Goal: Information Seeking & Learning: Check status

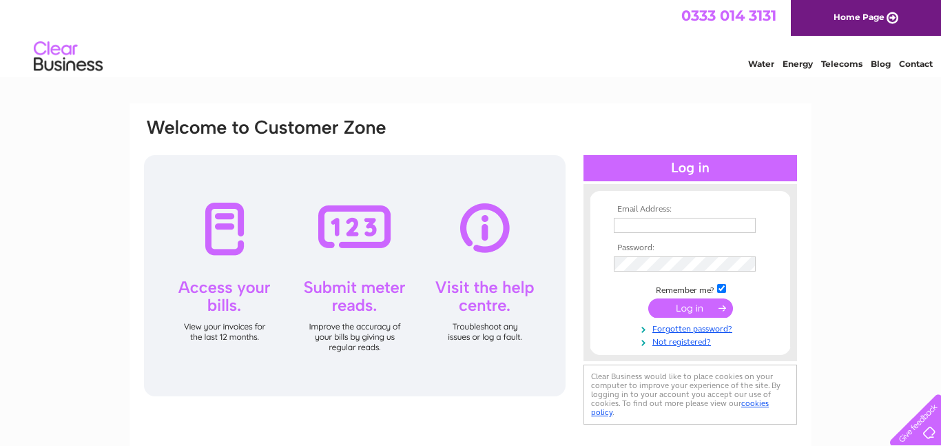
type input "rtaplanthire1@hotmail.co.uk"
click at [687, 302] on input "submit" at bounding box center [690, 307] width 85 height 19
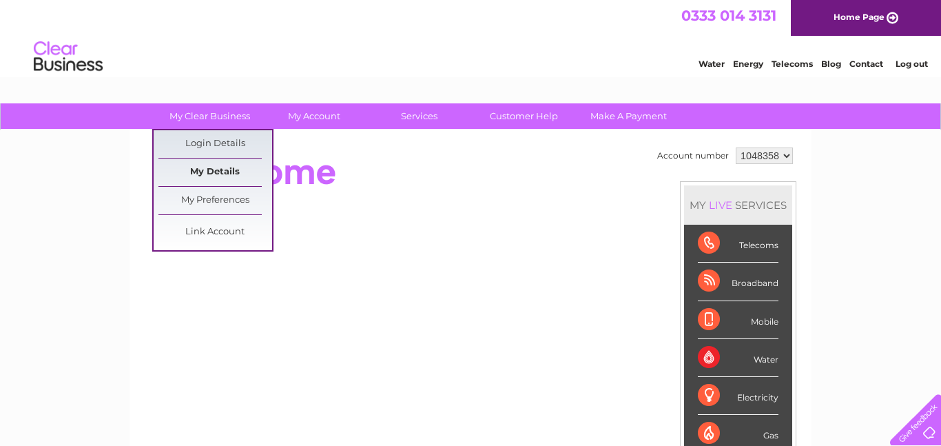
click at [223, 171] on link "My Details" at bounding box center [215, 172] width 114 height 28
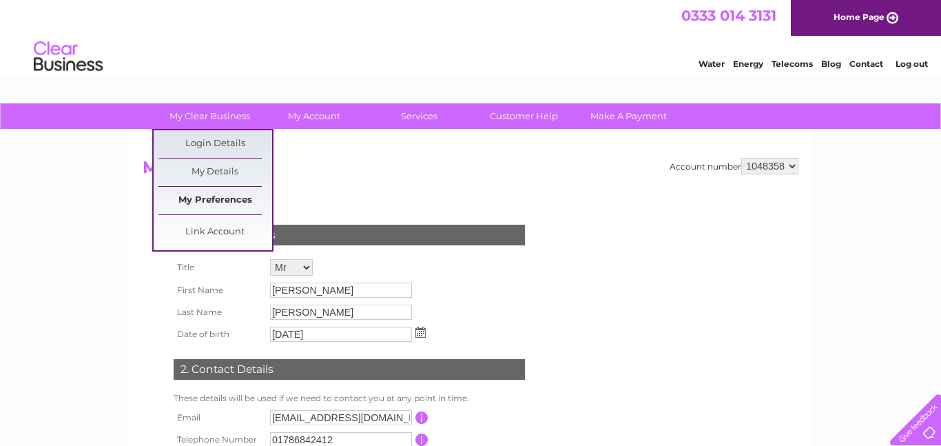
click at [221, 202] on link "My Preferences" at bounding box center [215, 201] width 114 height 28
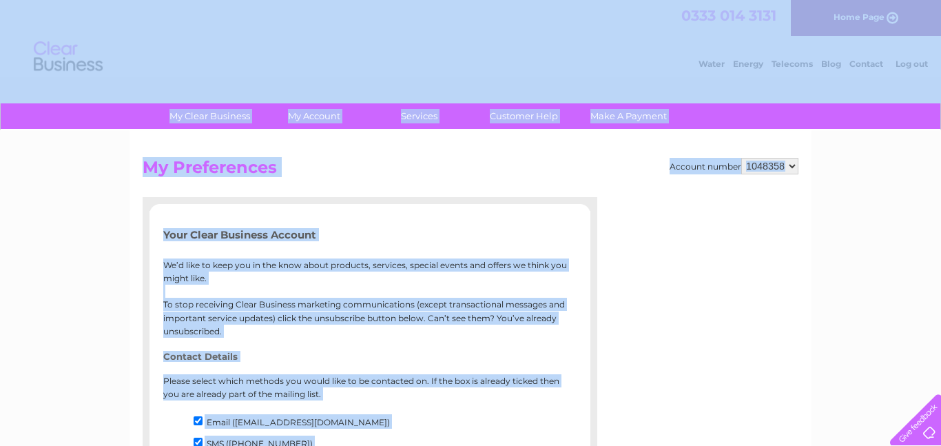
drag, startPoint x: 481, startPoint y: 170, endPoint x: 520, endPoint y: -74, distance: 247.6
click at [520, 0] on html "My Clear Business Login Details My Details My Preferences Link Account My Accou…" at bounding box center [470, 447] width 941 height 894
click at [524, 150] on div "Account number 1048358 My Preferences Your Clear Business Account We’d like to …" at bounding box center [470, 389] width 682 height 518
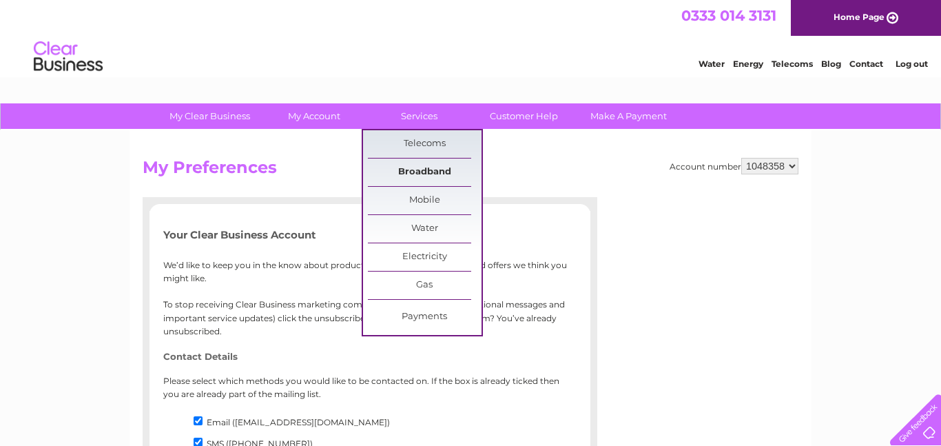
click at [440, 174] on link "Broadband" at bounding box center [425, 172] width 114 height 28
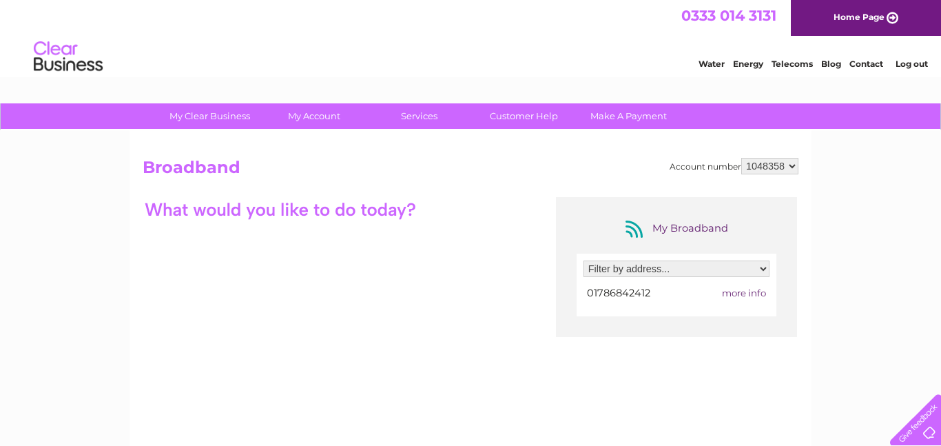
click at [637, 275] on select "Filter by address... R T A Building & Construction Co Ltd, Lochhill Industrial …" at bounding box center [676, 268] width 186 height 17
click at [886, 222] on div "My Clear Business Login Details My Details My Preferences Link Account My Accou…" at bounding box center [470, 446] width 941 height 687
click at [722, 267] on select "Filter by address... R T A Building & Construction Co Ltd, Lochhill Industrial …" at bounding box center [676, 268] width 186 height 17
select select "1938717"
click at [583, 260] on select "Filter by address... R T A Building & Construction Co Ltd, Lochhill Industrial …" at bounding box center [676, 268] width 186 height 17
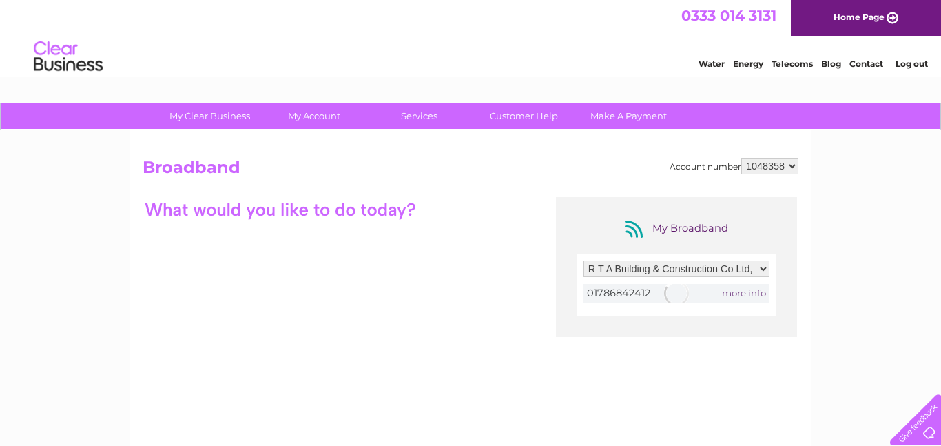
click at [864, 214] on div "My Clear Business Login Details My Details My Preferences Link Account My Accou…" at bounding box center [470, 446] width 941 height 687
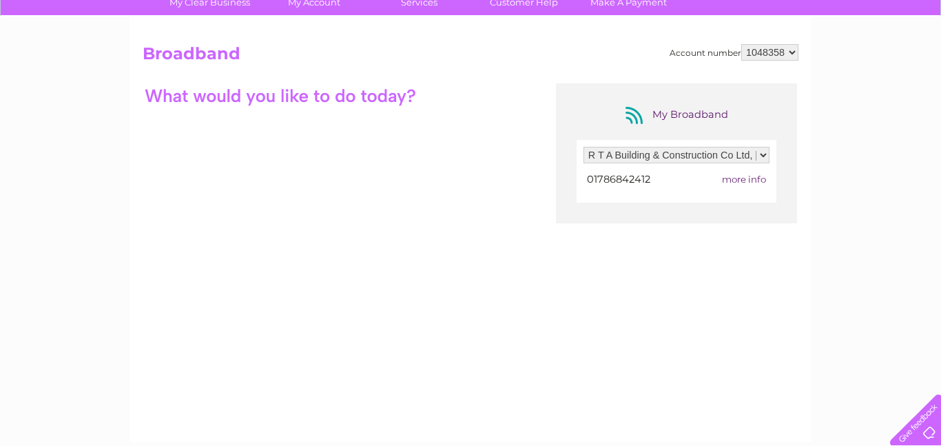
scroll to position [110, 0]
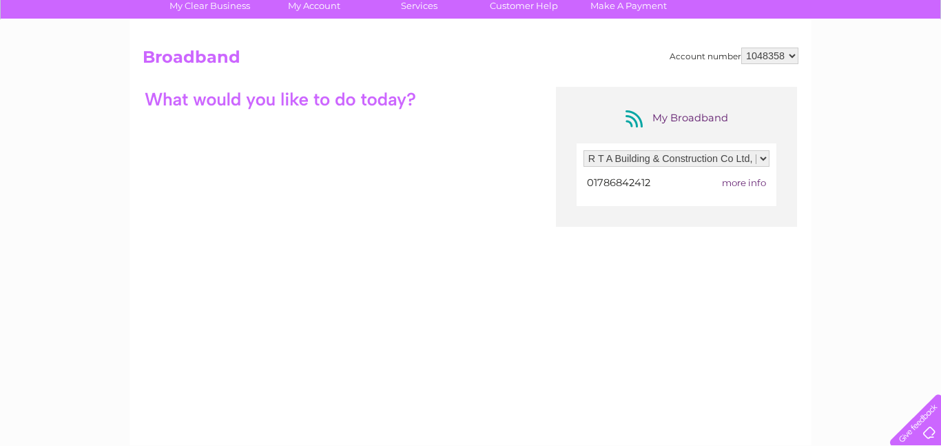
click at [737, 185] on span "more info" at bounding box center [744, 182] width 44 height 11
click at [776, 155] on div "Filter by address... R T A Building & Construction Co Ltd, Lochhill Industrial …" at bounding box center [676, 174] width 200 height 63
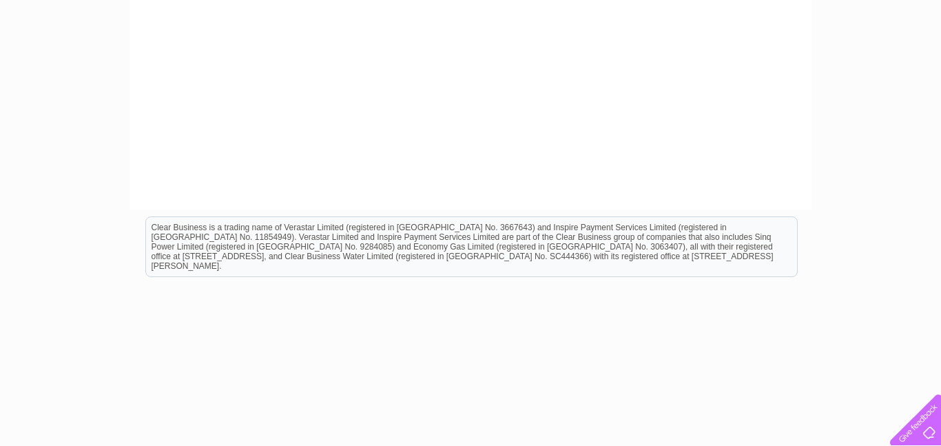
scroll to position [355, 0]
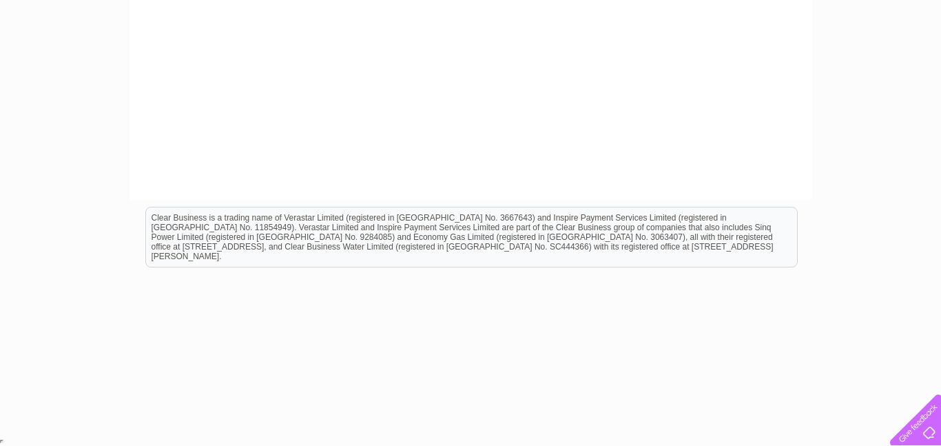
drag, startPoint x: 795, startPoint y: 330, endPoint x: 833, endPoint y: -84, distance: 415.7
click at [833, 200] on html "Clear Business is a trading name of Verastar Limited (registered in [GEOGRAPHIC…" at bounding box center [470, 244] width 941 height 88
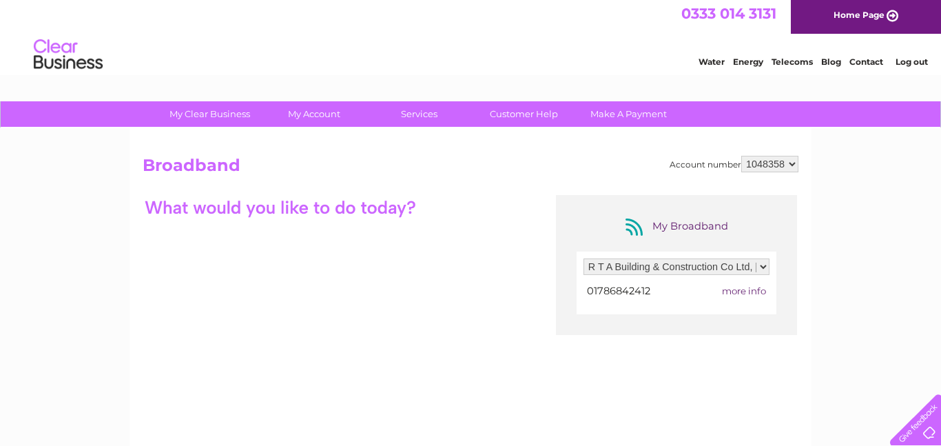
scroll to position [0, 0]
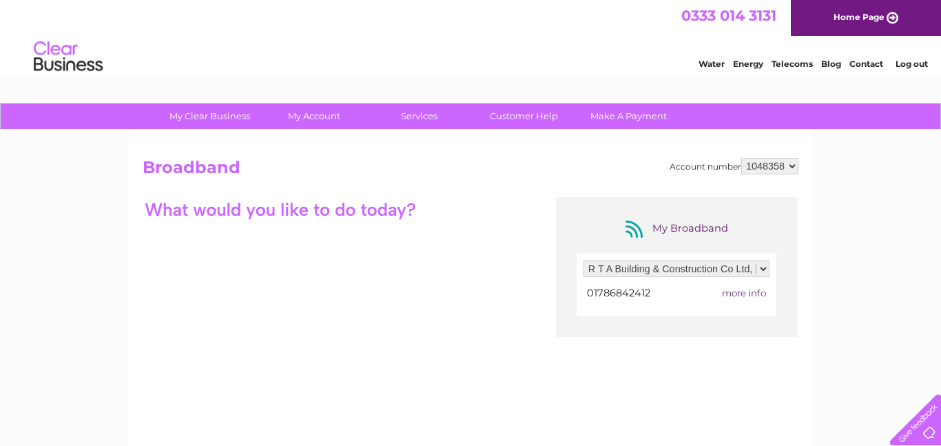
click at [773, 171] on select "1048358" at bounding box center [769, 166] width 57 height 17
click at [800, 221] on div "Account number 1048358 Broadband My Broadband Filter by address... R T A Buildi…" at bounding box center [470, 342] width 682 height 425
click at [734, 294] on span "more info" at bounding box center [744, 292] width 44 height 11
click at [855, 1] on link "Home Page" at bounding box center [866, 18] width 150 height 36
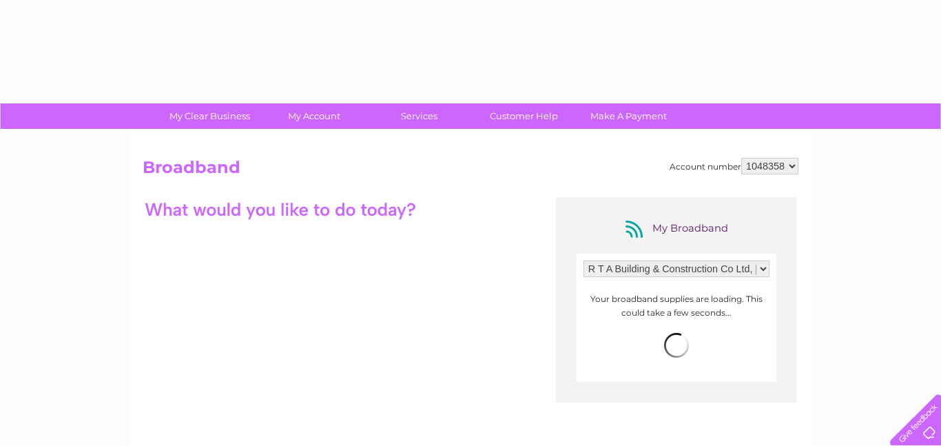
select select "1938717"
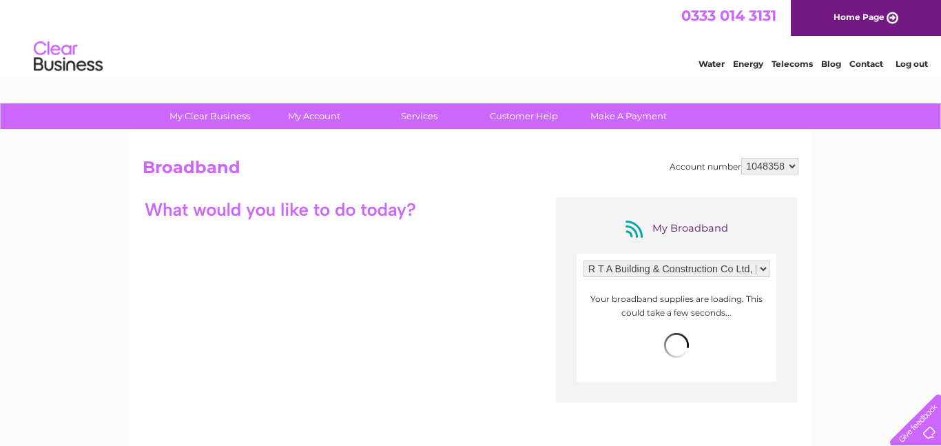
click at [784, 165] on select "1048358" at bounding box center [769, 166] width 57 height 17
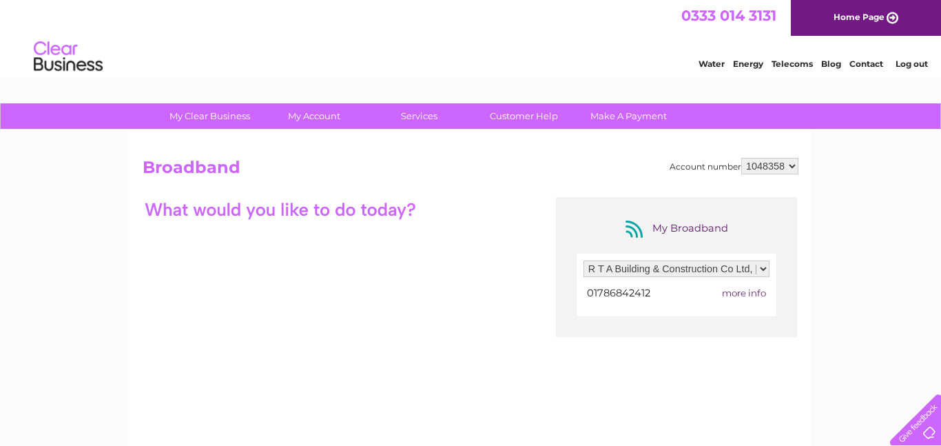
click at [745, 158] on select "1048358" at bounding box center [769, 166] width 57 height 17
click at [780, 166] on select "1048358" at bounding box center [769, 166] width 57 height 17
click at [782, 166] on select "1048358" at bounding box center [769, 166] width 57 height 17
click at [652, 278] on div "Filter by address... R T A Building & Construction Co Ltd, [STREET_ADDRESS][DAT…" at bounding box center [676, 271] width 186 height 23
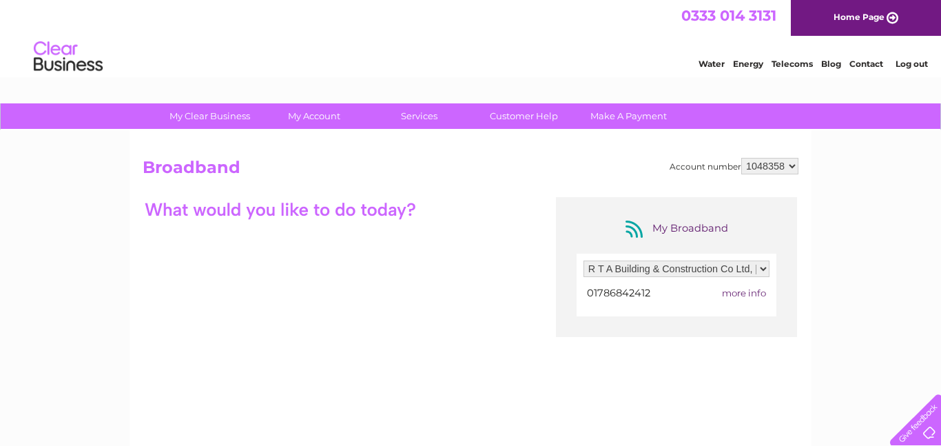
click at [655, 276] on select "Filter by address... R T A Building & Construction Co Ltd, [STREET_ADDRESS][DAT…" at bounding box center [676, 268] width 186 height 17
click at [835, 319] on div "My Clear Business Login Details My Details My Preferences Link Account My Accou…" at bounding box center [470, 446] width 941 height 687
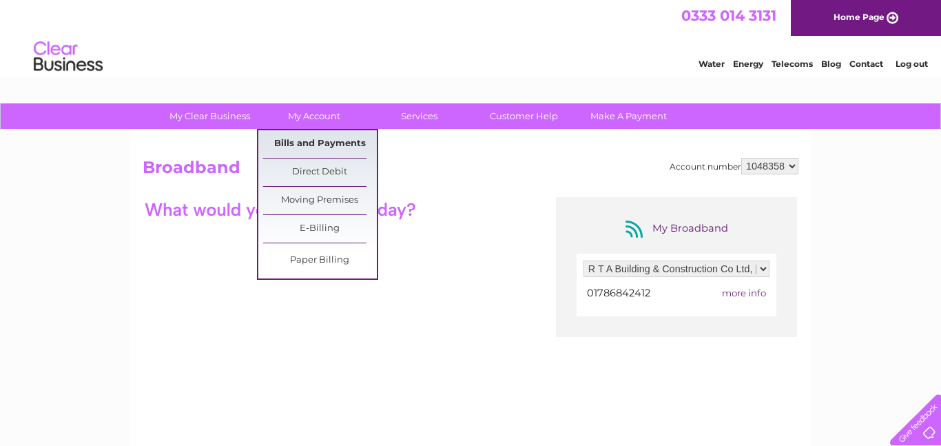
click at [304, 139] on link "Bills and Payments" at bounding box center [320, 144] width 114 height 28
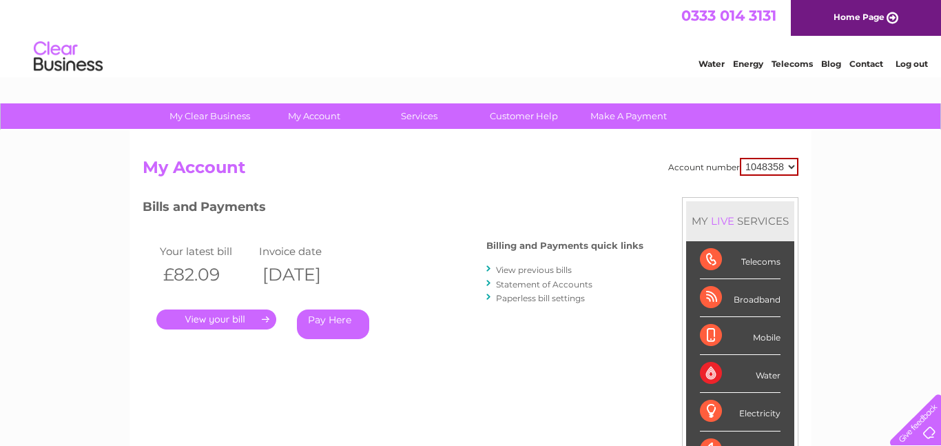
drag, startPoint x: 227, startPoint y: 278, endPoint x: 168, endPoint y: 272, distance: 59.6
click at [168, 272] on th "£82.09" at bounding box center [205, 274] width 99 height 28
click at [199, 269] on th "£82.09" at bounding box center [205, 274] width 99 height 28
drag, startPoint x: 324, startPoint y: 266, endPoint x: 191, endPoint y: 261, distance: 132.3
click at [191, 261] on tr "£82.09 09/09/2025" at bounding box center [255, 274] width 198 height 28
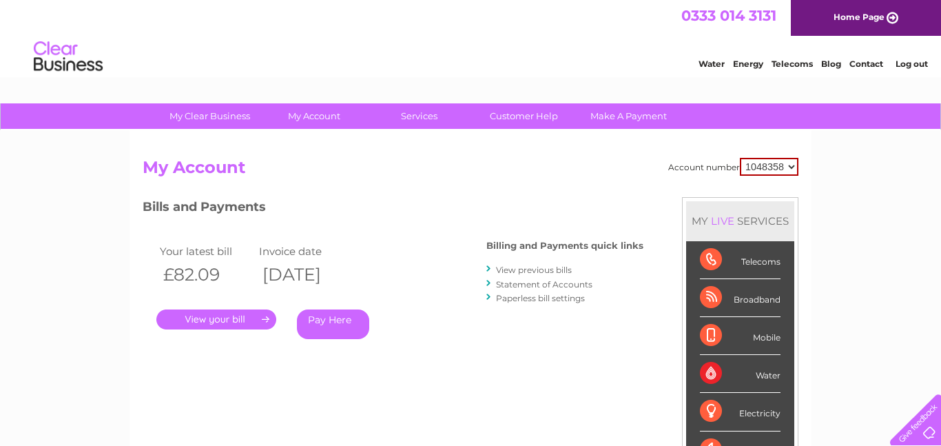
click at [191, 261] on th "£82.09" at bounding box center [205, 274] width 99 height 28
click at [762, 168] on select "1048358" at bounding box center [769, 167] width 59 height 18
click at [666, 186] on div "Account number 1048358 My Account MY LIVE SERVICES Telecoms Broadband Mobile Wa…" at bounding box center [471, 365] width 656 height 415
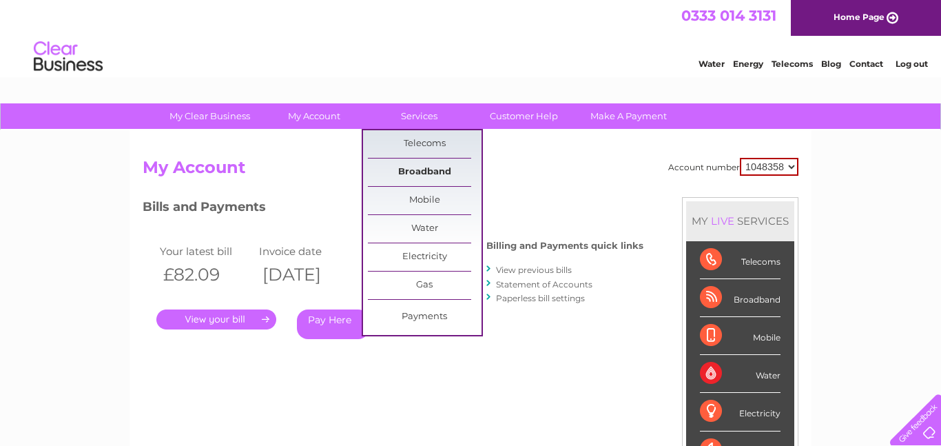
click at [434, 168] on link "Broadband" at bounding box center [425, 172] width 114 height 28
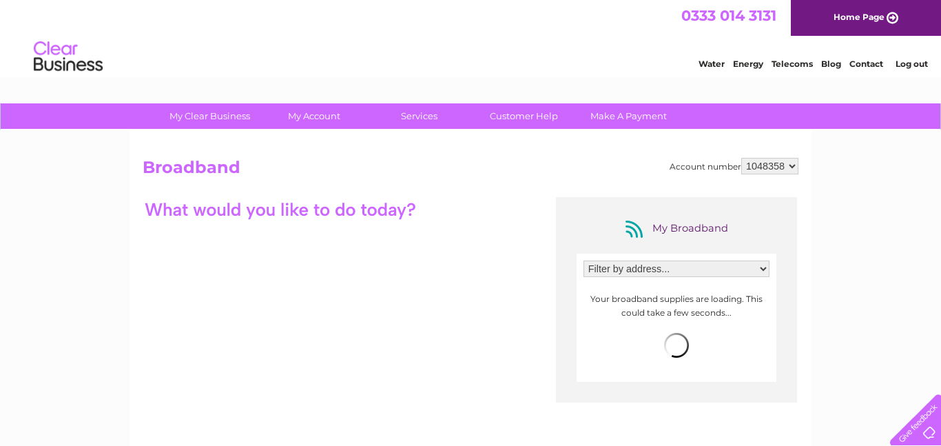
click at [630, 264] on select "Filter by address... R T A Building & Construction Co Ltd, [STREET_ADDRESS][DAT…" at bounding box center [676, 268] width 186 height 17
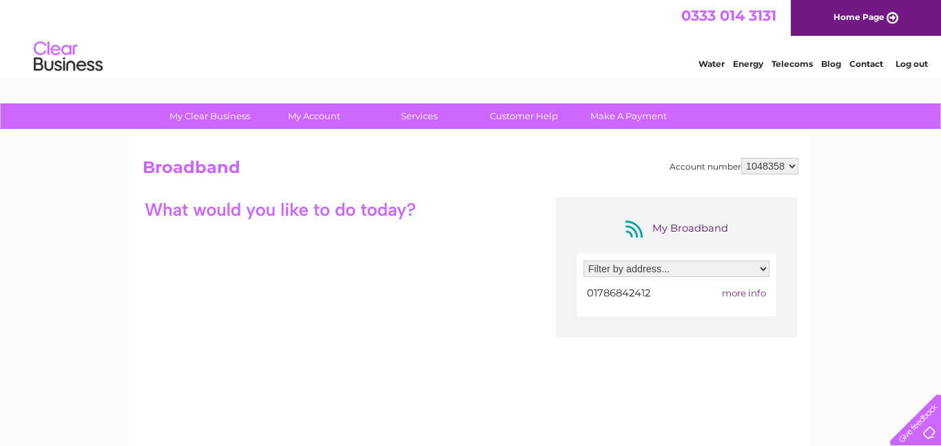
select select "1938717"
click at [583, 260] on select "Filter by address... R T A Building & Construction Co Ltd, [STREET_ADDRESS][DAT…" at bounding box center [676, 268] width 186 height 17
click at [752, 289] on span "more info" at bounding box center [744, 292] width 44 height 11
click at [782, 171] on select "1048358" at bounding box center [769, 166] width 57 height 17
click at [862, 189] on div "My Clear Business Login Details My Details My Preferences Link Account My Accou…" at bounding box center [470, 446] width 941 height 687
